Goal: Complete application form

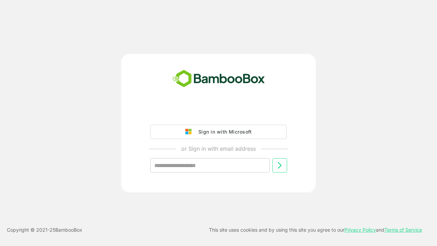
type input "**********"
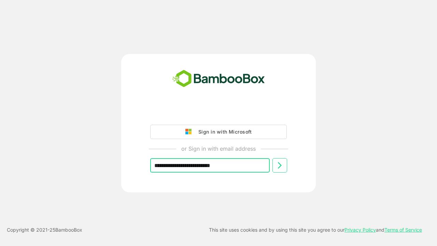
click at [280, 165] on icon at bounding box center [280, 165] width 8 height 8
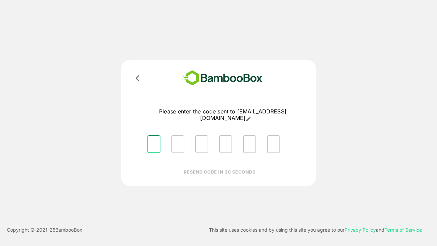
type input "*"
